Goal: Task Accomplishment & Management: Use online tool/utility

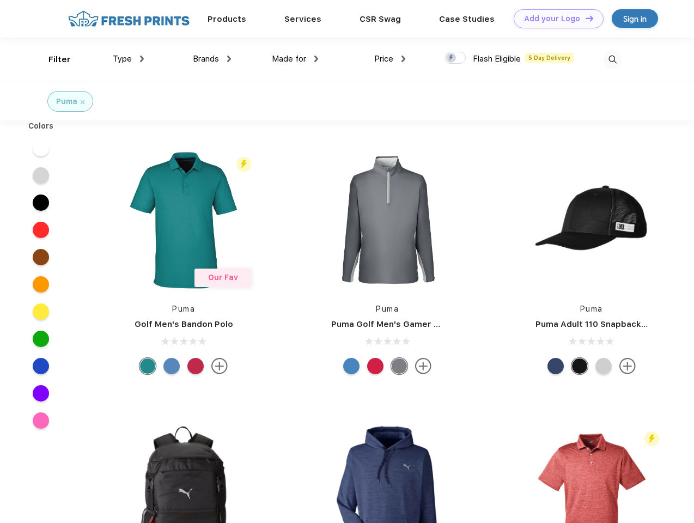
click at [555, 19] on link "Add your Logo Design Tool" at bounding box center [559, 18] width 90 height 19
click at [0, 0] on div "Design Tool" at bounding box center [0, 0] width 0 height 0
click at [585, 18] on link "Add your Logo Design Tool" at bounding box center [559, 18] width 90 height 19
click at [52, 59] on div "Filter" at bounding box center [60, 59] width 22 height 13
click at [129, 59] on span "Type" at bounding box center [122, 59] width 19 height 10
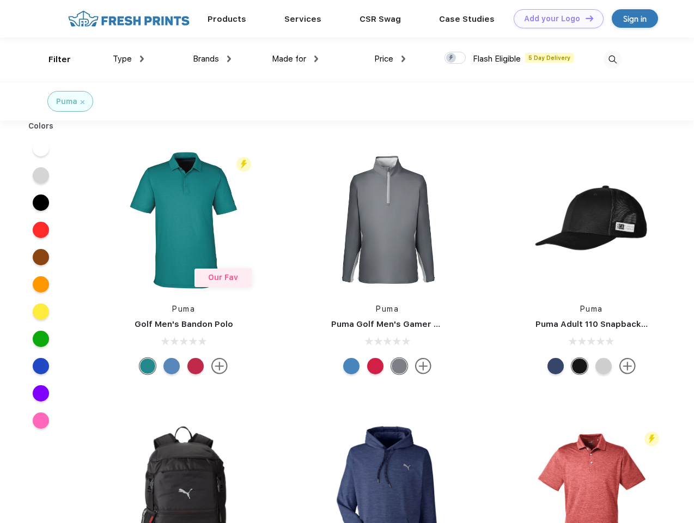
click at [212, 59] on span "Brands" at bounding box center [206, 59] width 26 height 10
click at [295, 59] on span "Made for" at bounding box center [289, 59] width 34 height 10
click at [390, 59] on span "Price" at bounding box center [383, 59] width 19 height 10
click at [456, 58] on div at bounding box center [455, 58] width 21 height 12
click at [452, 58] on input "checkbox" at bounding box center [448, 54] width 7 height 7
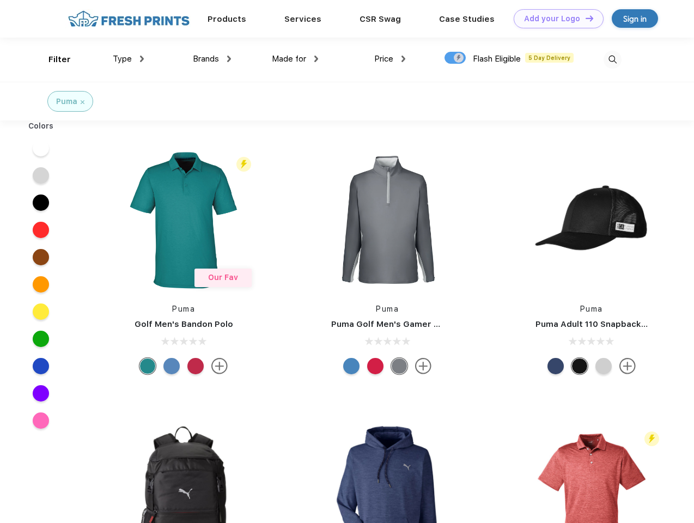
click at [613, 59] on img at bounding box center [613, 60] width 18 height 18
